Goal: Navigation & Orientation: Find specific page/section

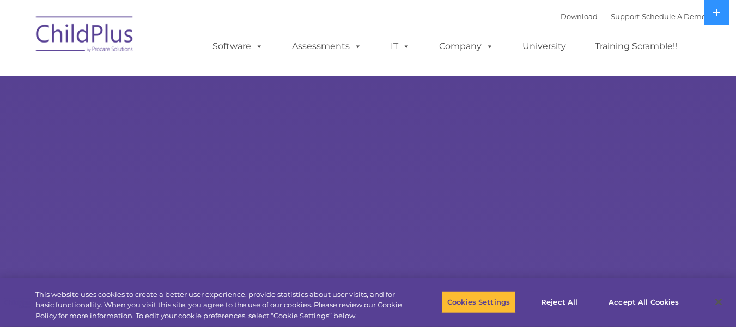
select select "MEDIUM"
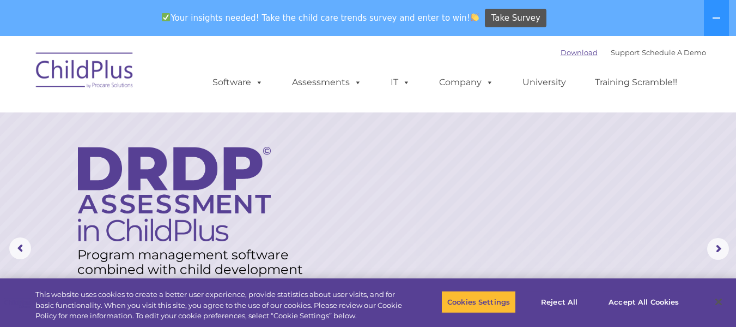
click at [566, 54] on link "Download" at bounding box center [579, 52] width 37 height 9
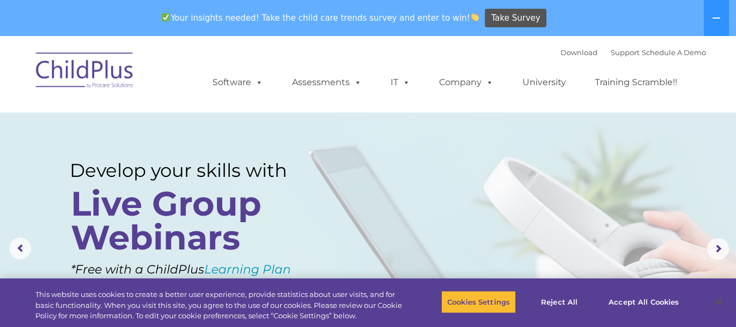
click at [120, 73] on img at bounding box center [85, 72] width 109 height 55
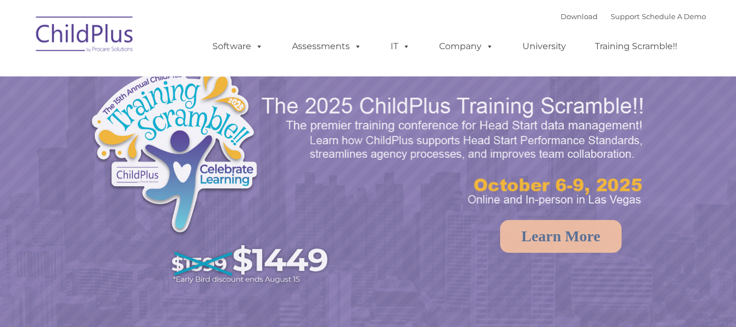
select select "MEDIUM"
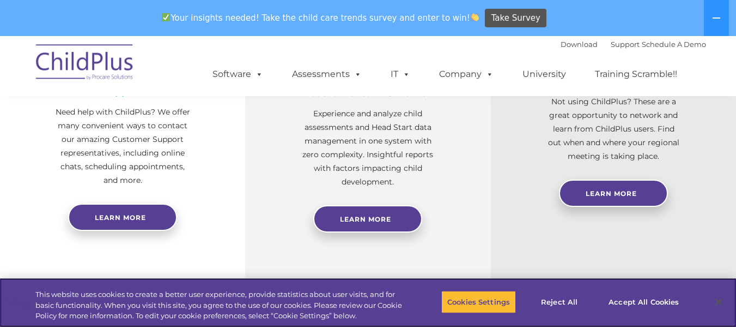
scroll to position [484, 0]
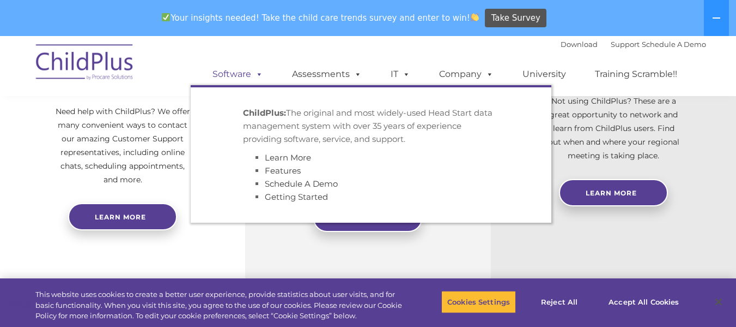
click at [240, 81] on link "Software" at bounding box center [238, 74] width 72 height 22
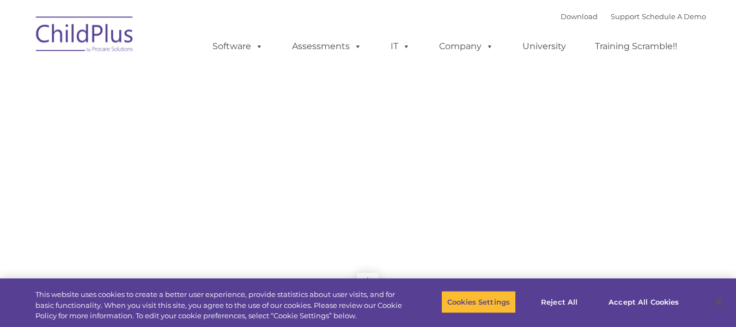
type input ""
